Goal: Task Accomplishment & Management: Manage account settings

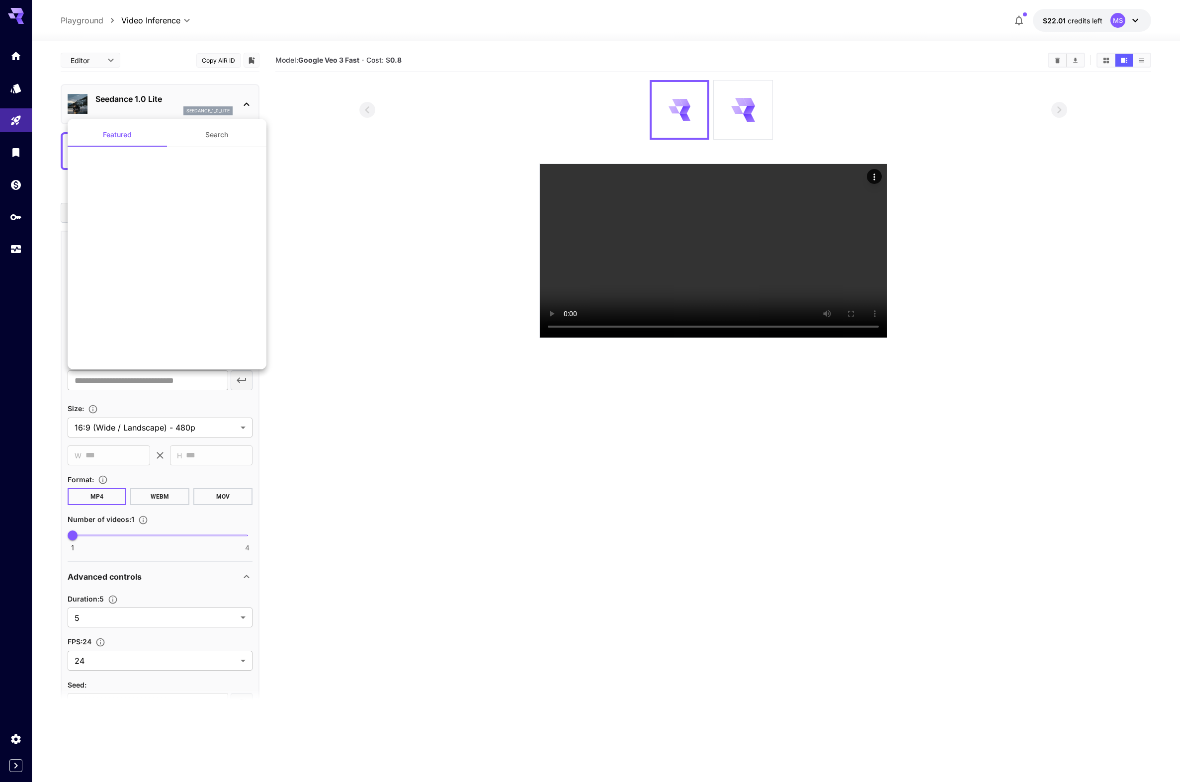
scroll to position [827, 0]
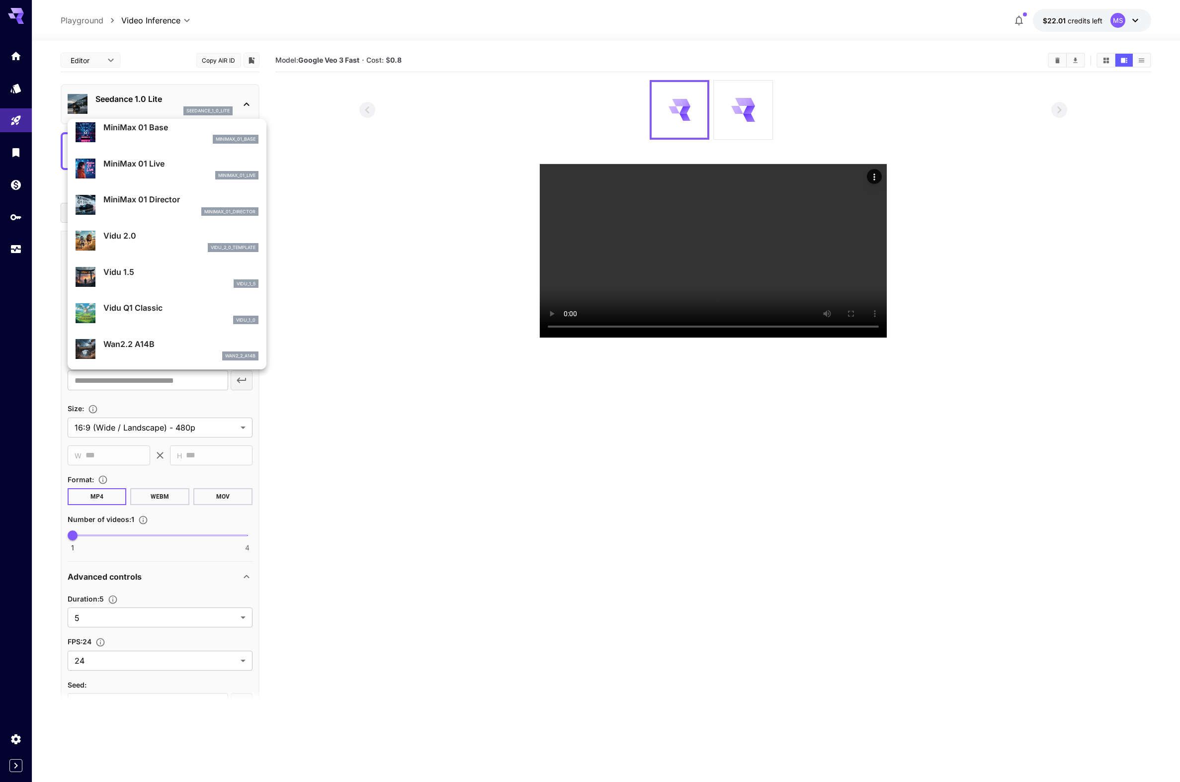
click at [421, 220] on div at bounding box center [590, 391] width 1180 height 782
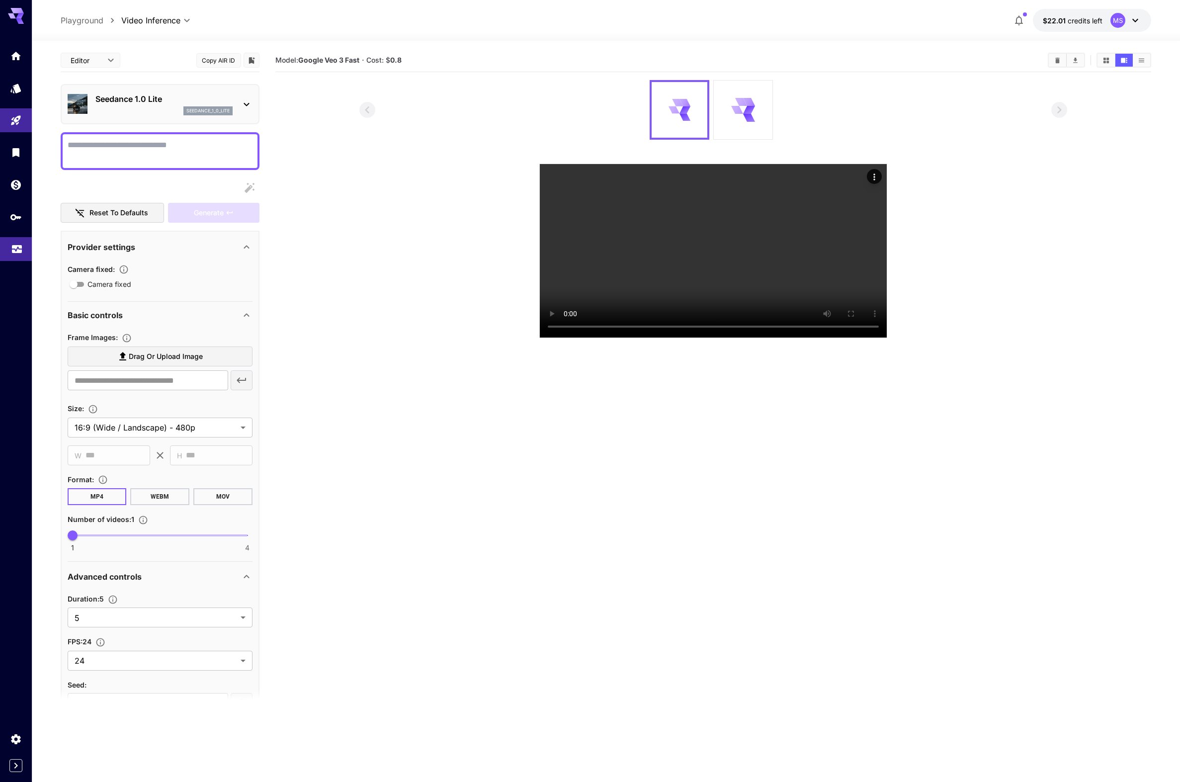
click at [18, 254] on link at bounding box center [16, 249] width 32 height 24
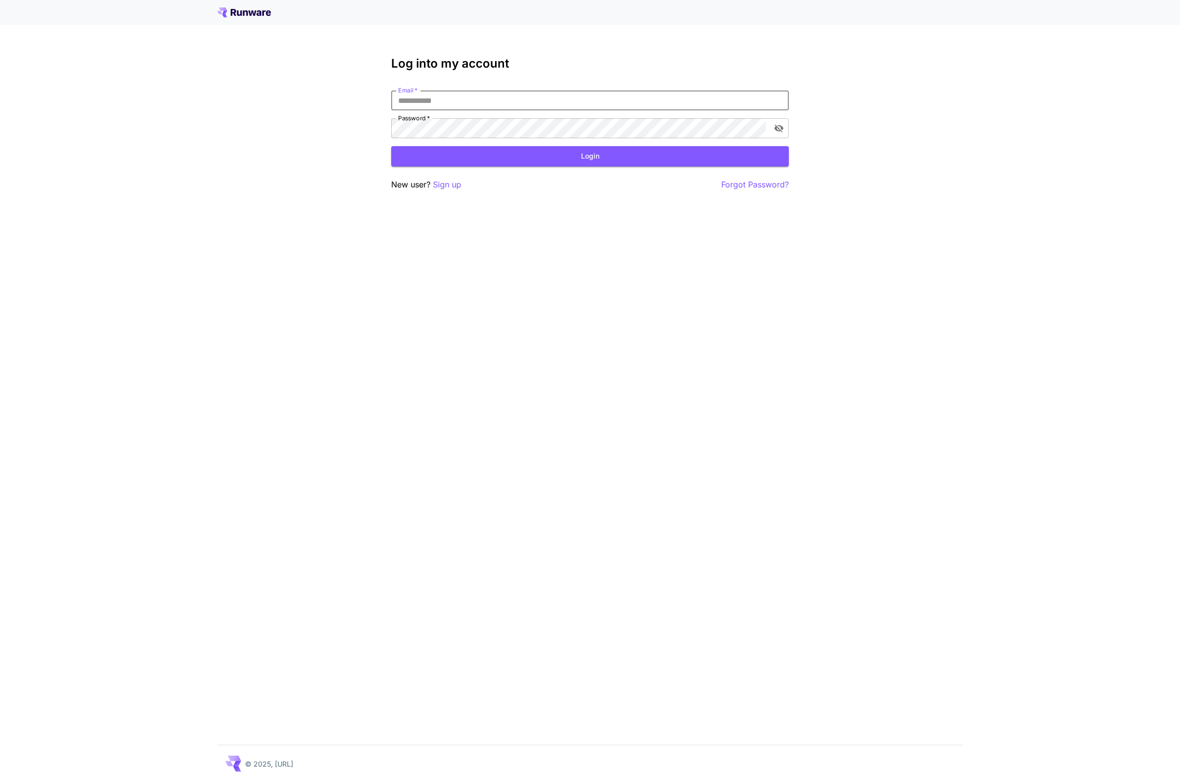
type input "**********"
click at [590, 156] on button "Login" at bounding box center [590, 156] width 398 height 20
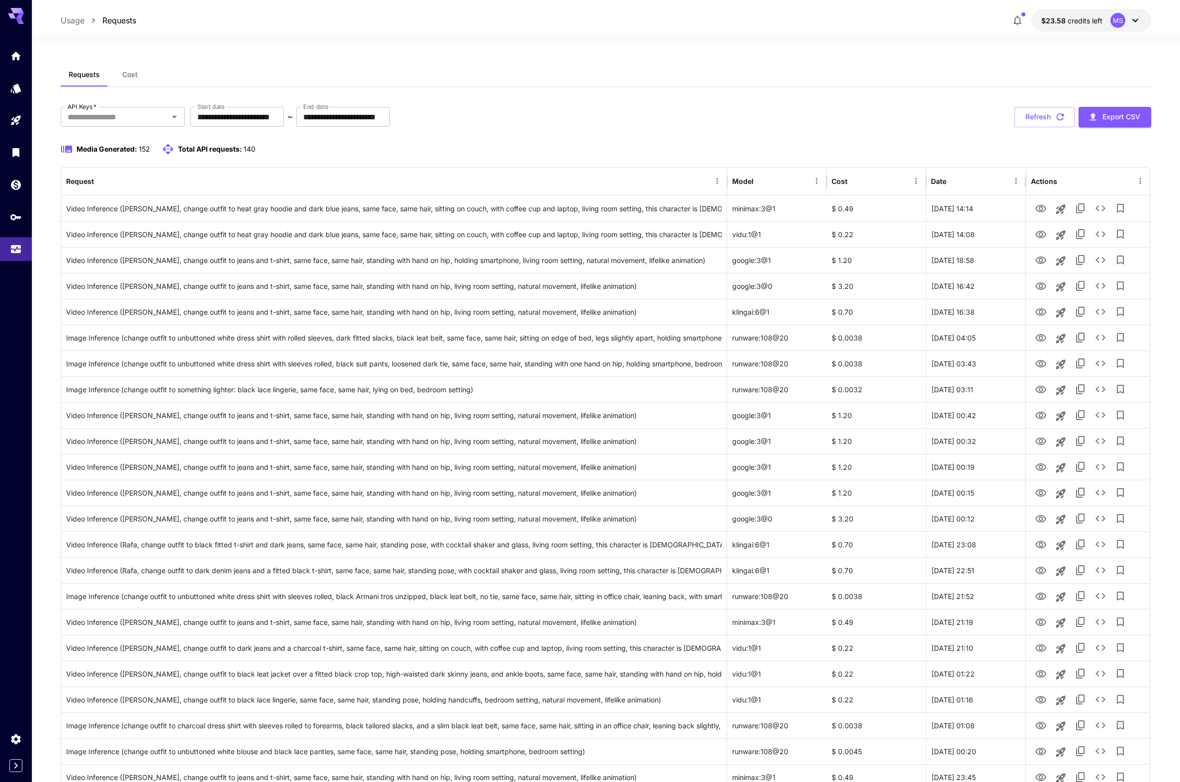
click at [583, 107] on div "**********" at bounding box center [606, 117] width 1091 height 20
click at [590, 78] on div "Requests Cost" at bounding box center [606, 75] width 1091 height 24
click at [1138, 17] on icon at bounding box center [1135, 20] width 12 height 12
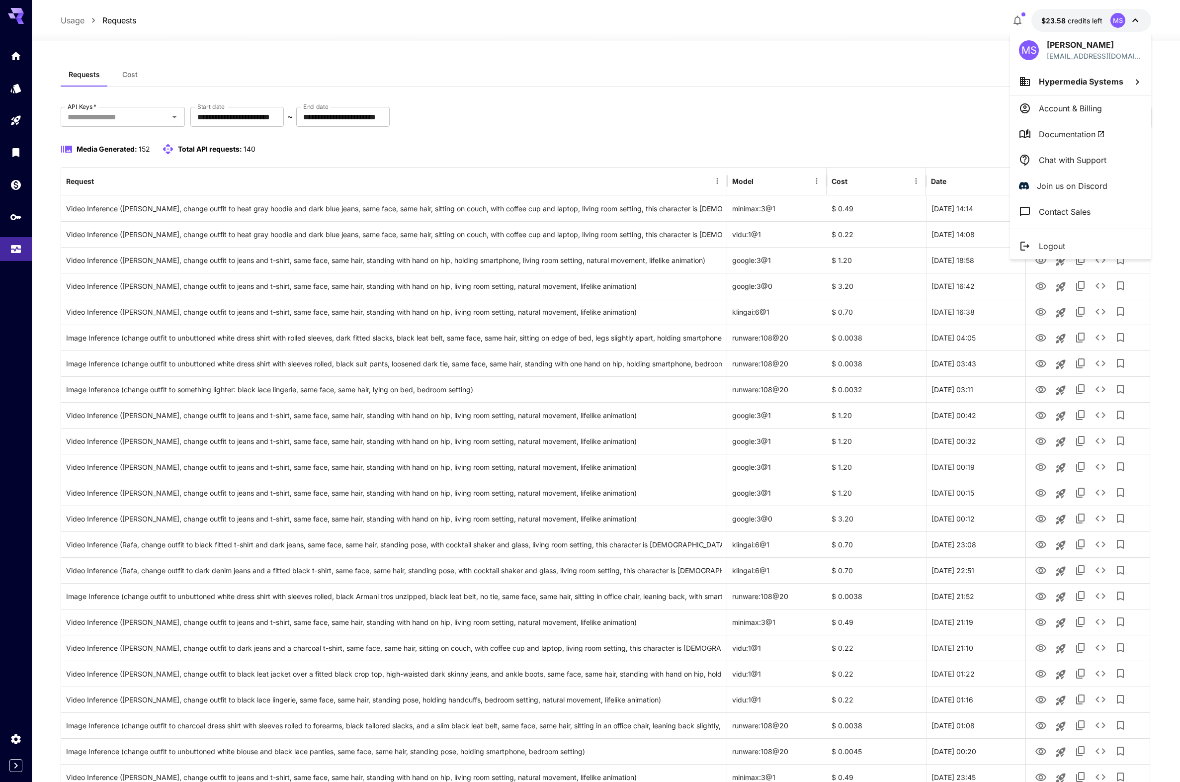
click at [1106, 81] on span "Hypermedia Systems" at bounding box center [1081, 82] width 84 height 10
click at [577, 122] on div at bounding box center [590, 391] width 1180 height 782
click at [14, 222] on div at bounding box center [590, 391] width 1180 height 782
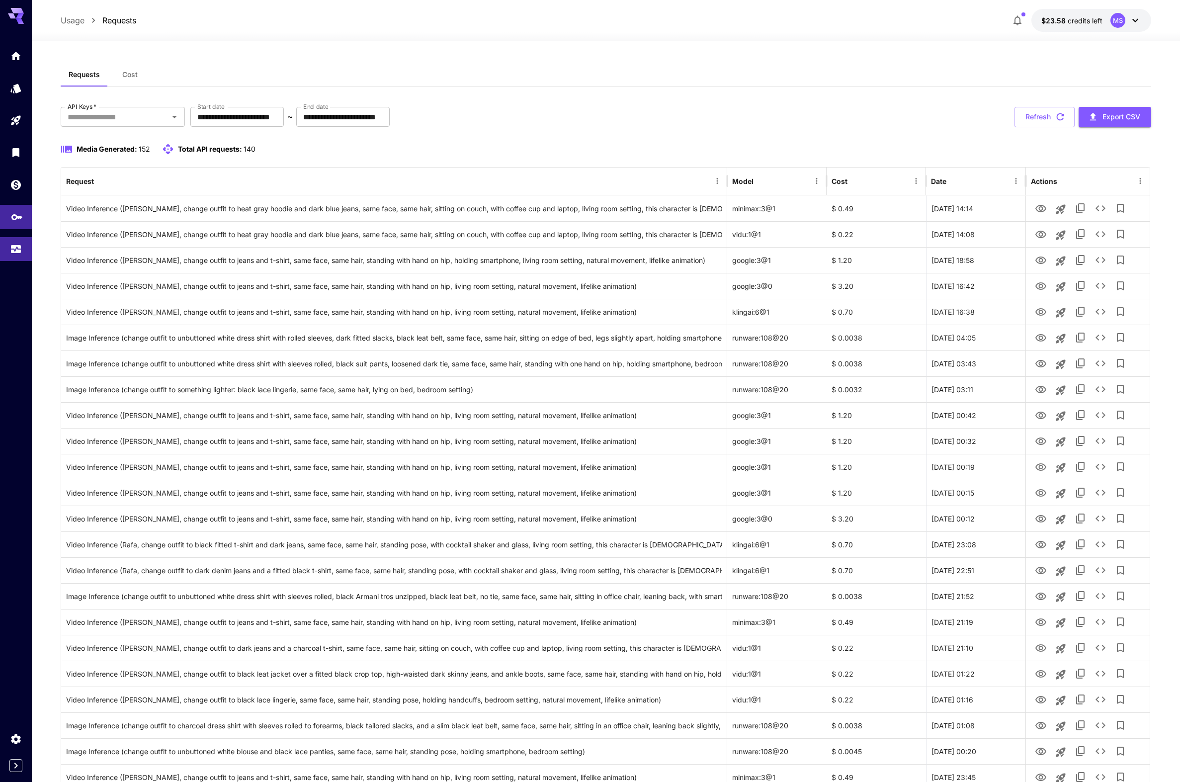
click at [10, 214] on link at bounding box center [16, 217] width 32 height 24
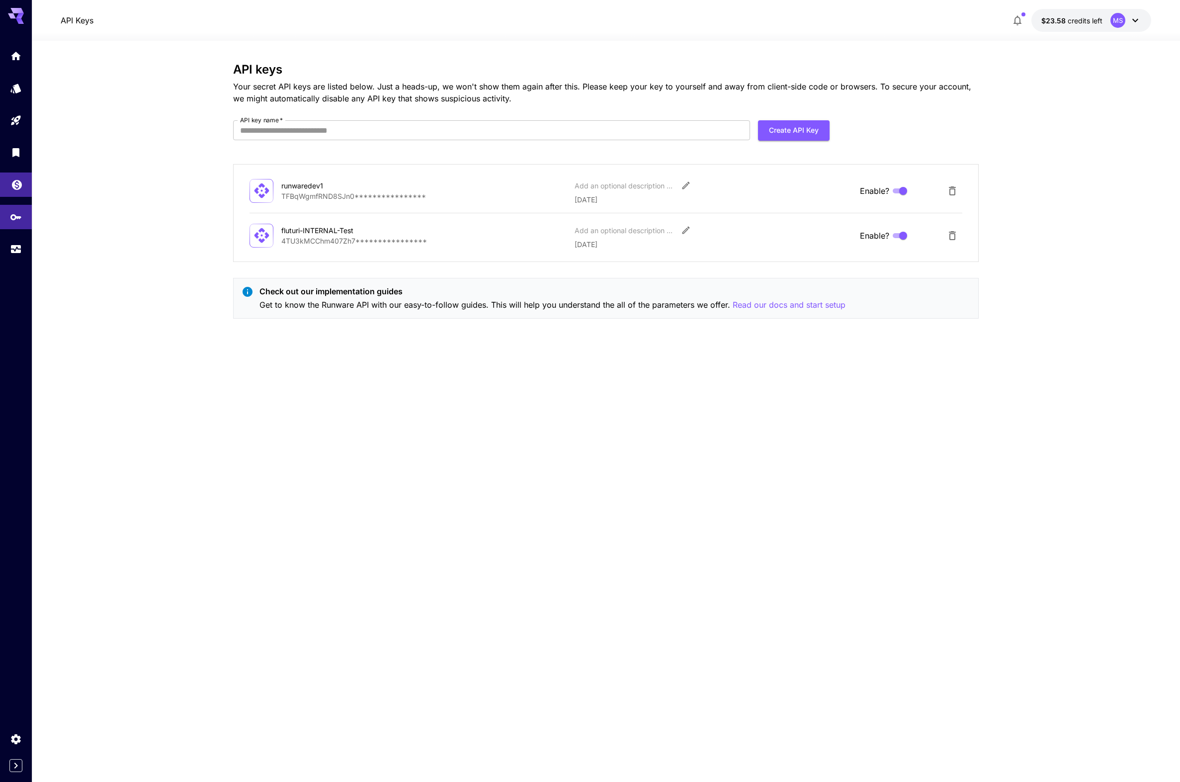
click at [12, 192] on link at bounding box center [16, 184] width 32 height 24
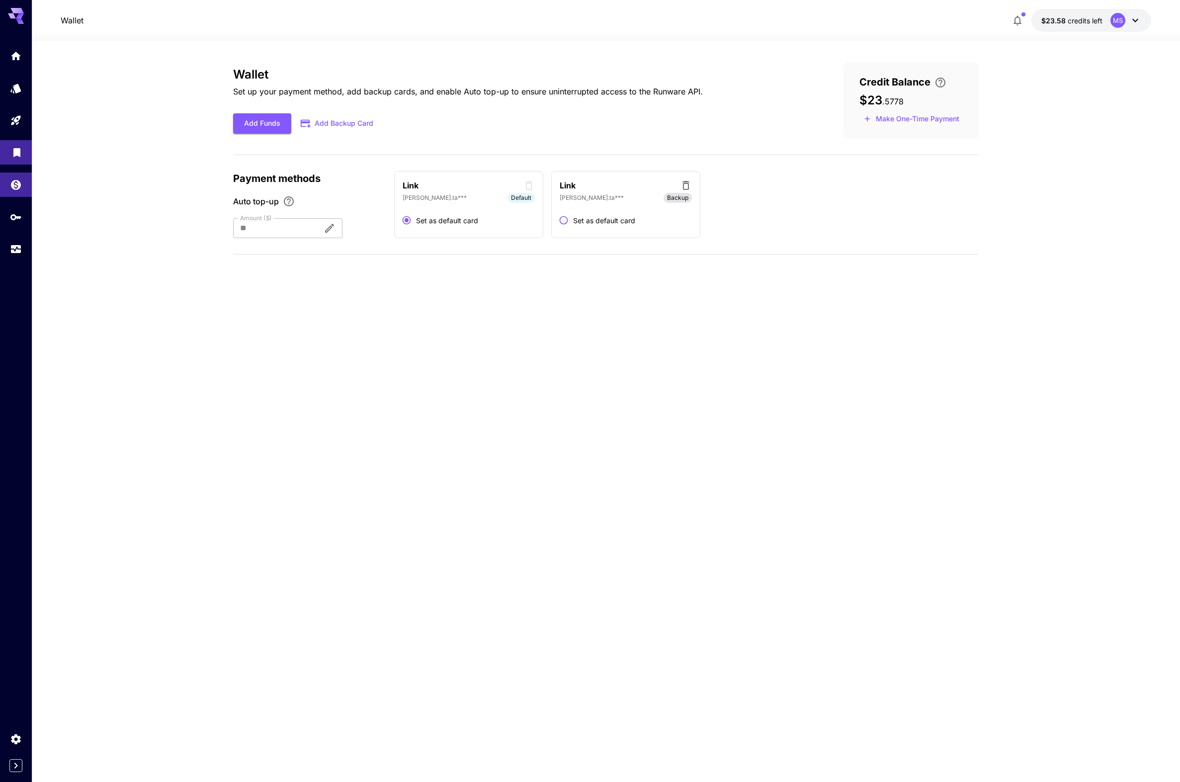
click at [12, 154] on icon "Library" at bounding box center [17, 150] width 12 height 12
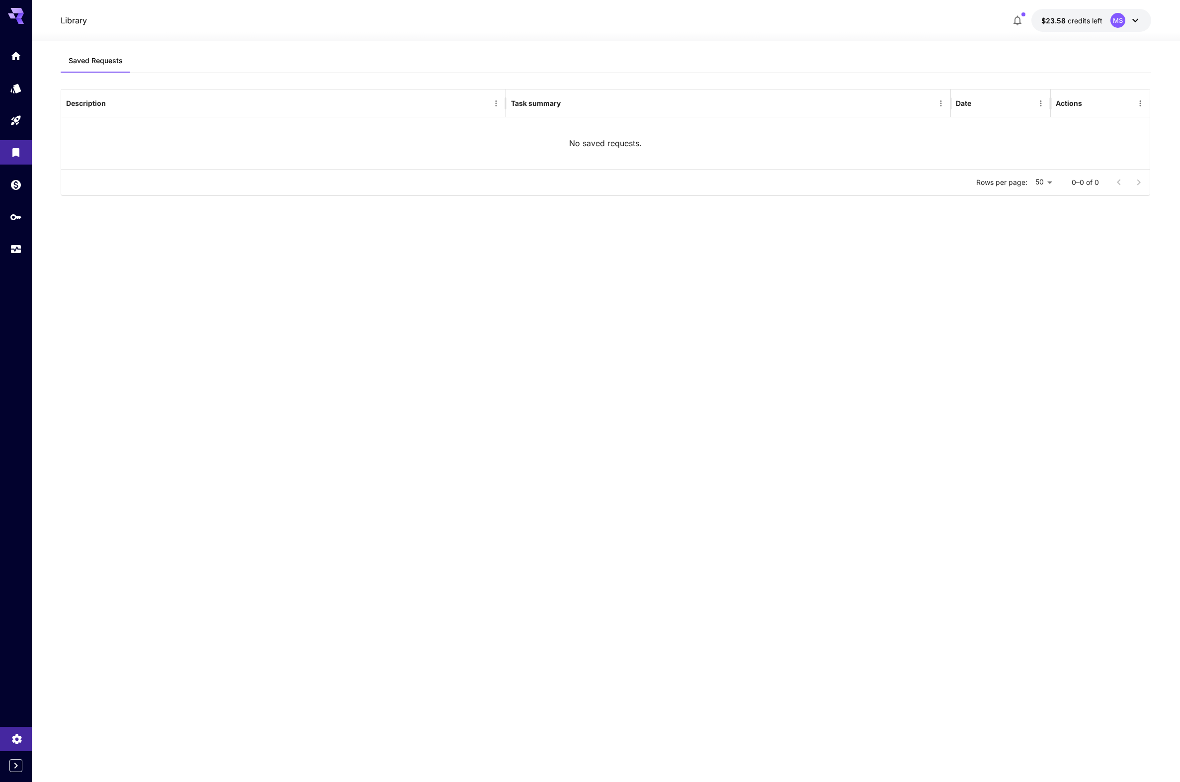
click at [15, 741] on icon "Settings" at bounding box center [17, 736] width 12 height 12
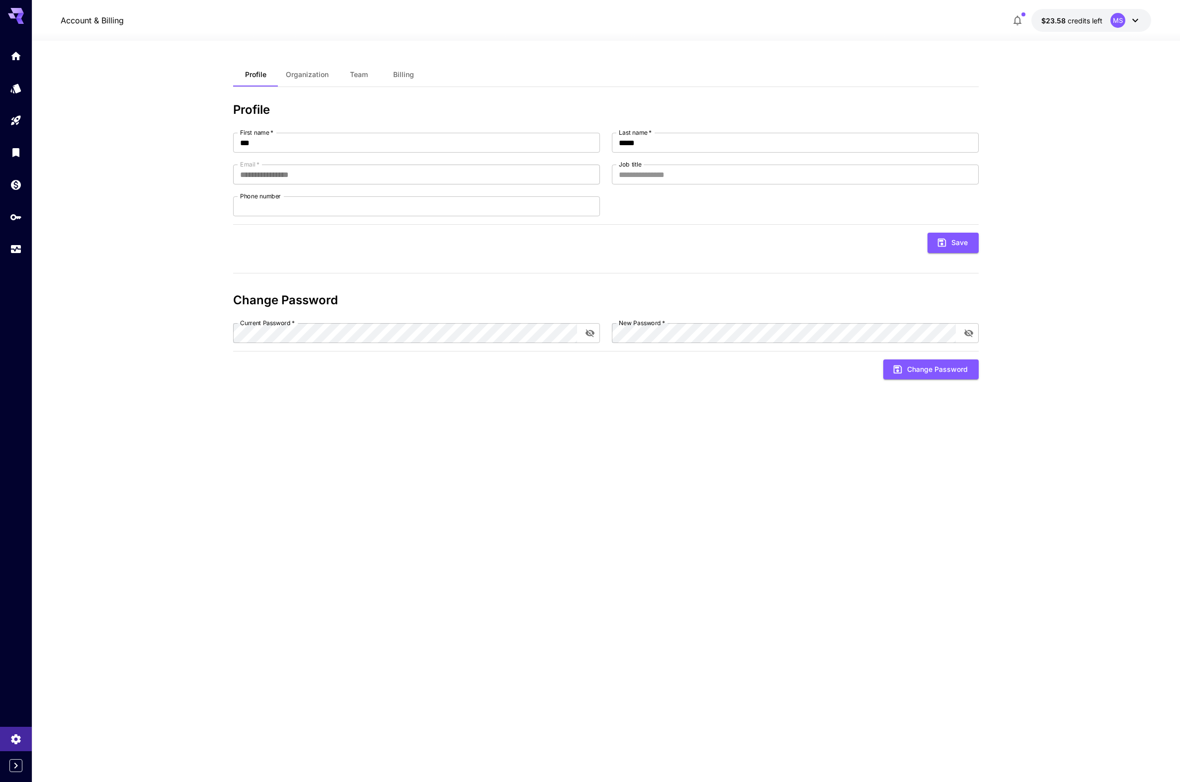
click at [306, 76] on span "Organization" at bounding box center [307, 74] width 43 height 9
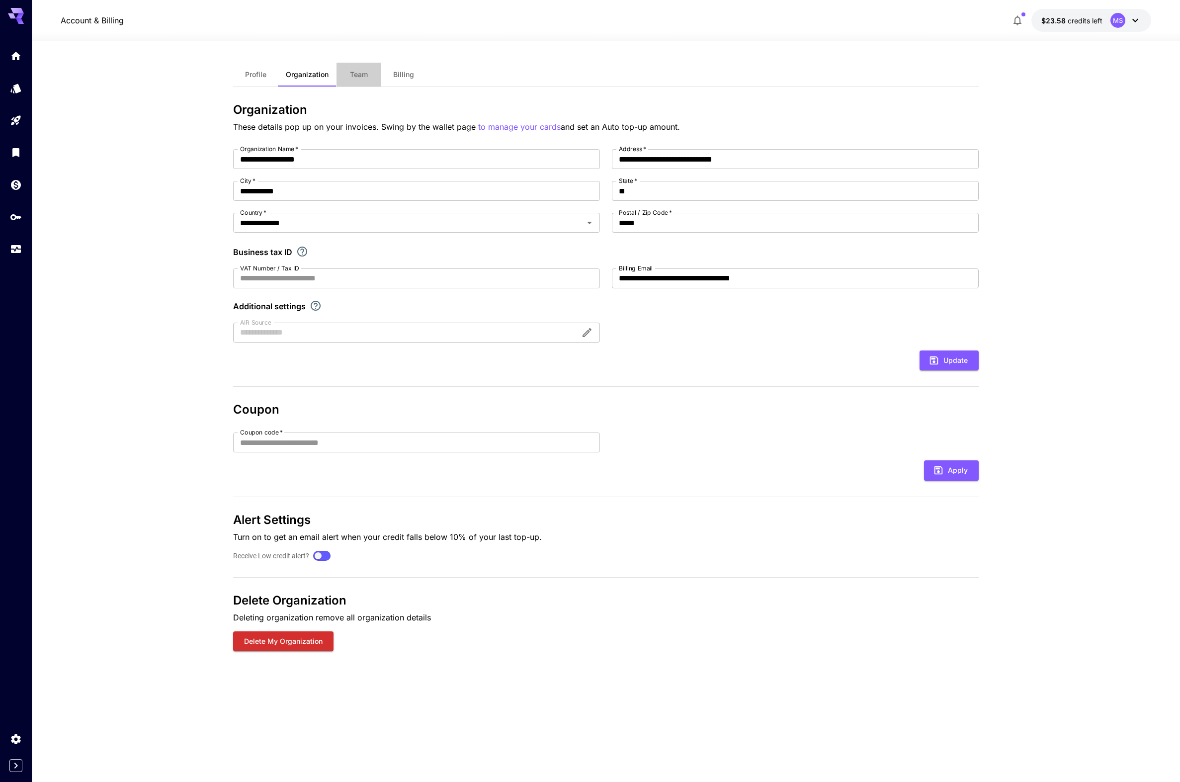
click at [350, 77] on span "Team" at bounding box center [359, 74] width 18 height 9
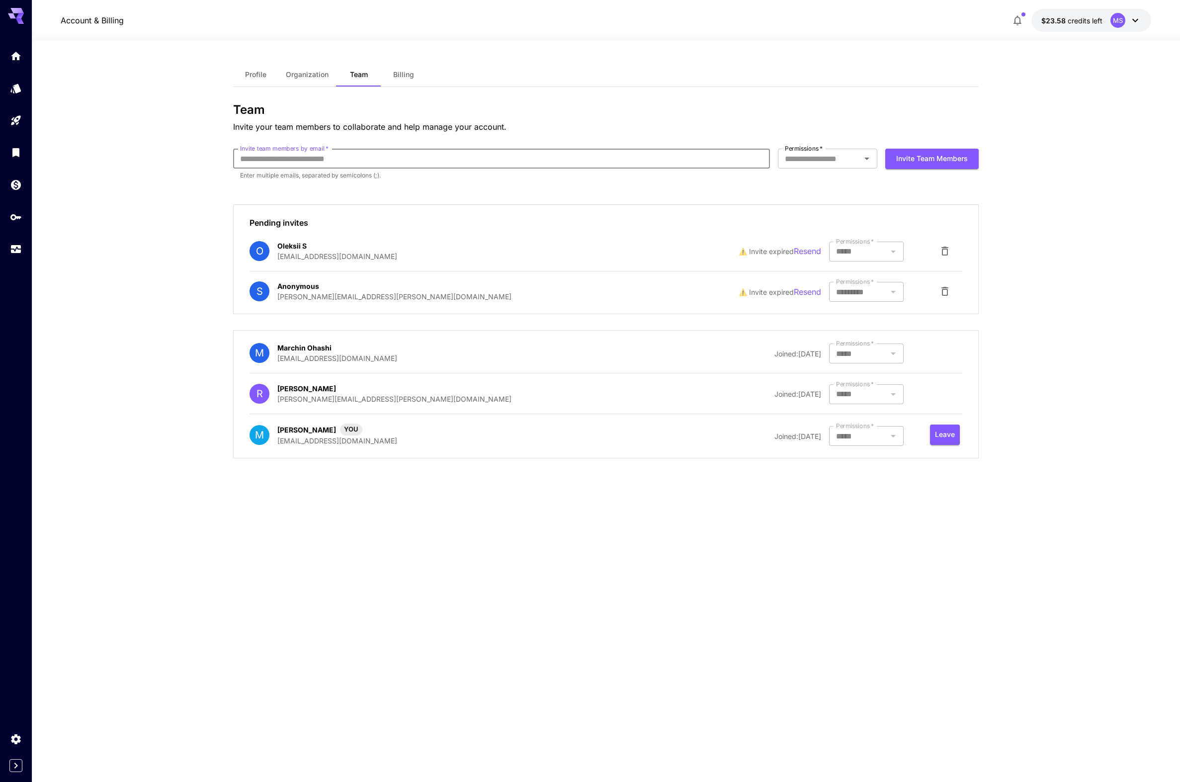
click at [511, 160] on input "Invite team members by email   *" at bounding box center [501, 159] width 537 height 20
